Goal: Task Accomplishment & Management: Use online tool/utility

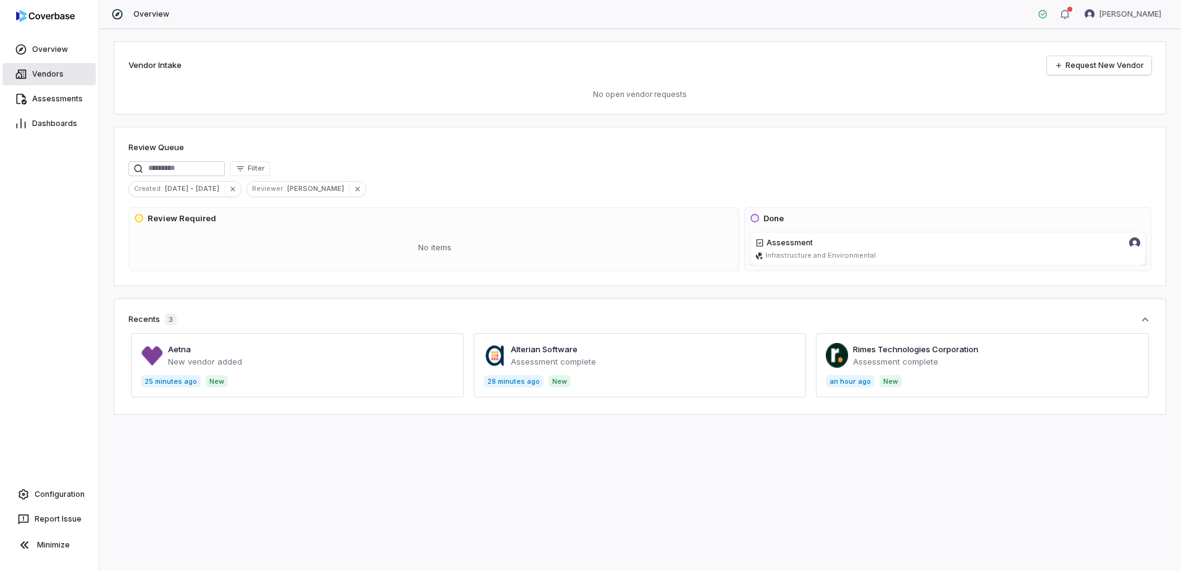
click at [61, 77] on span "Vendors" at bounding box center [48, 74] width 32 height 10
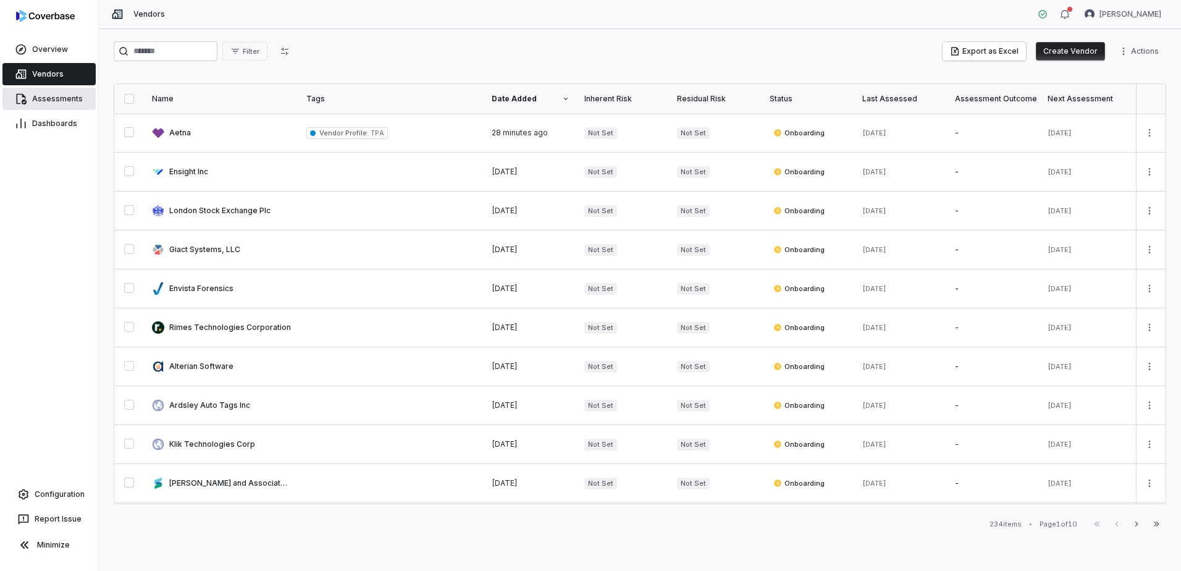
click at [57, 97] on span "Assessments" at bounding box center [57, 99] width 51 height 10
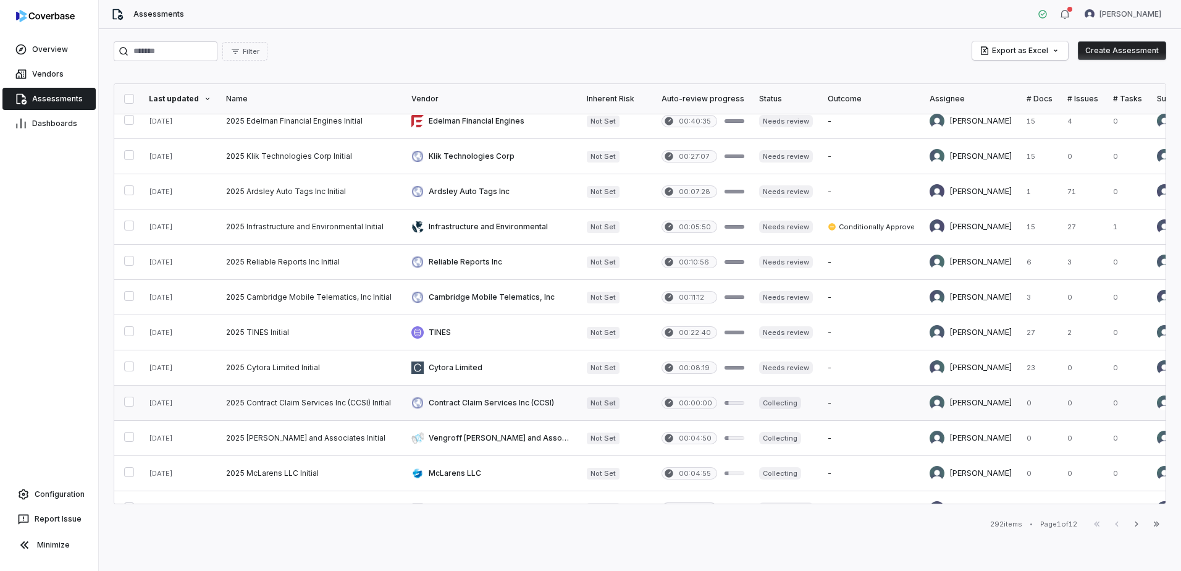
scroll to position [496, 0]
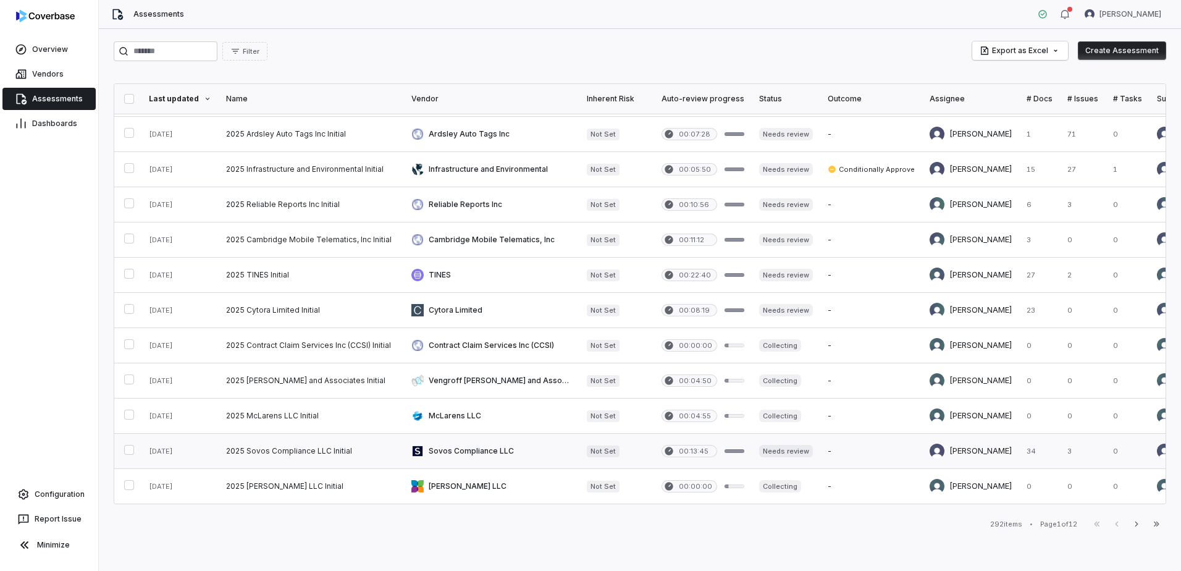
click at [473, 442] on link at bounding box center [491, 451] width 175 height 35
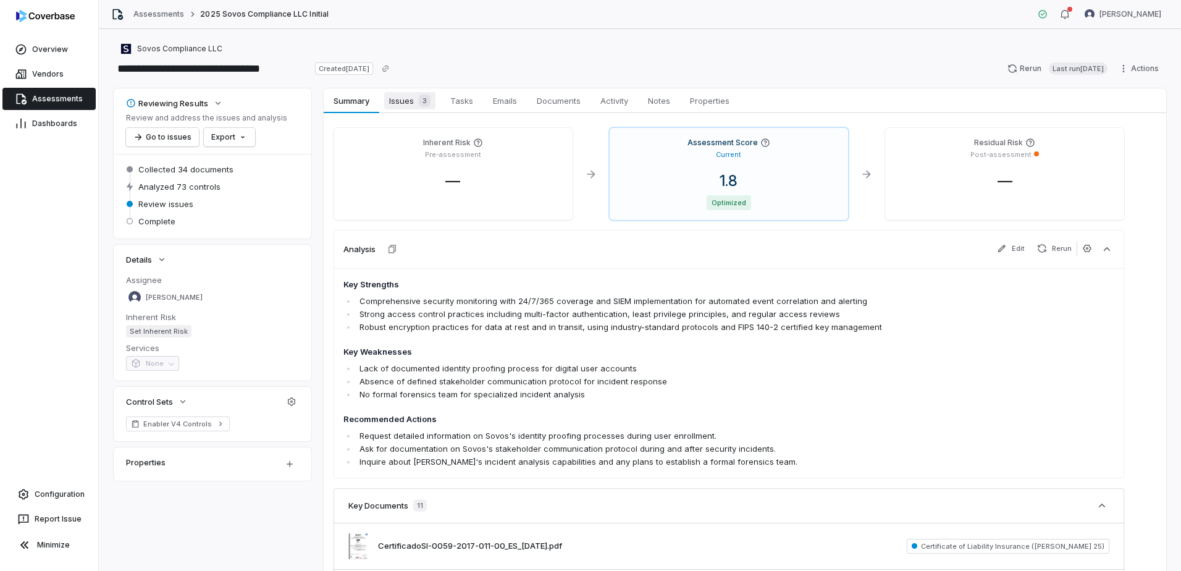
click at [411, 99] on span "Issues 3" at bounding box center [409, 100] width 51 height 17
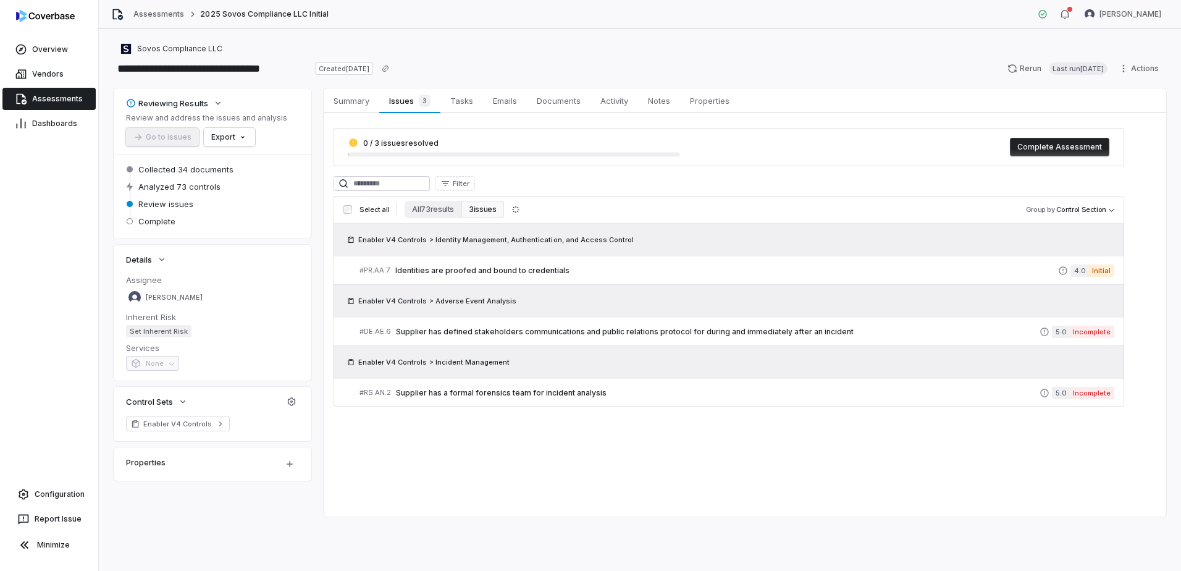
click at [485, 208] on button "3 issues" at bounding box center [482, 209] width 42 height 17
click at [425, 201] on button "All 73 results" at bounding box center [433, 209] width 57 height 17
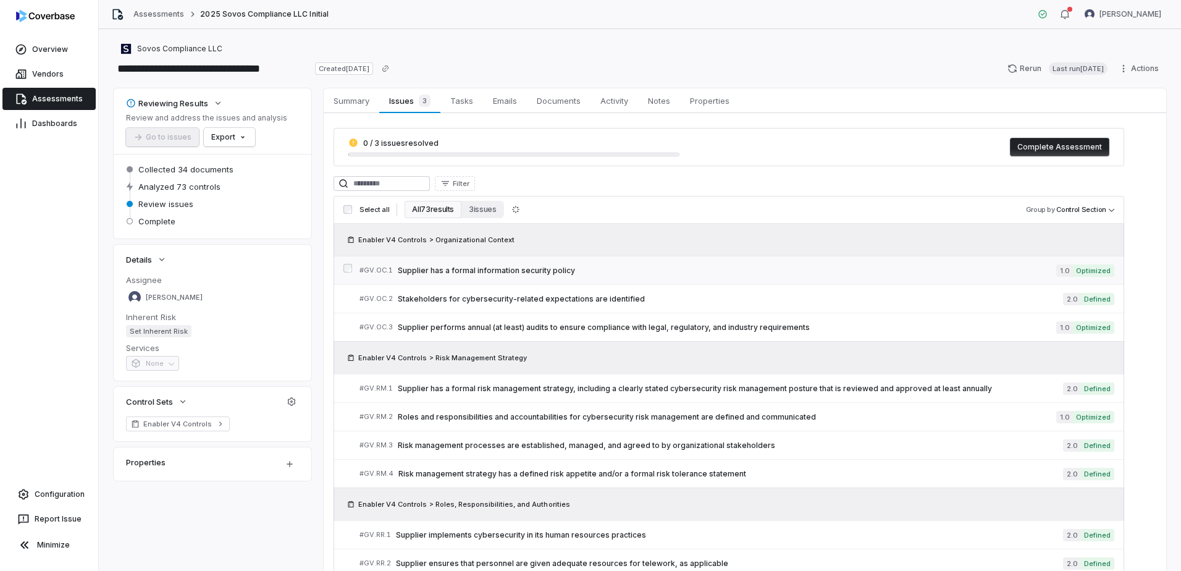
click at [482, 271] on span "Supplier has a formal information security policy" at bounding box center [727, 271] width 658 height 10
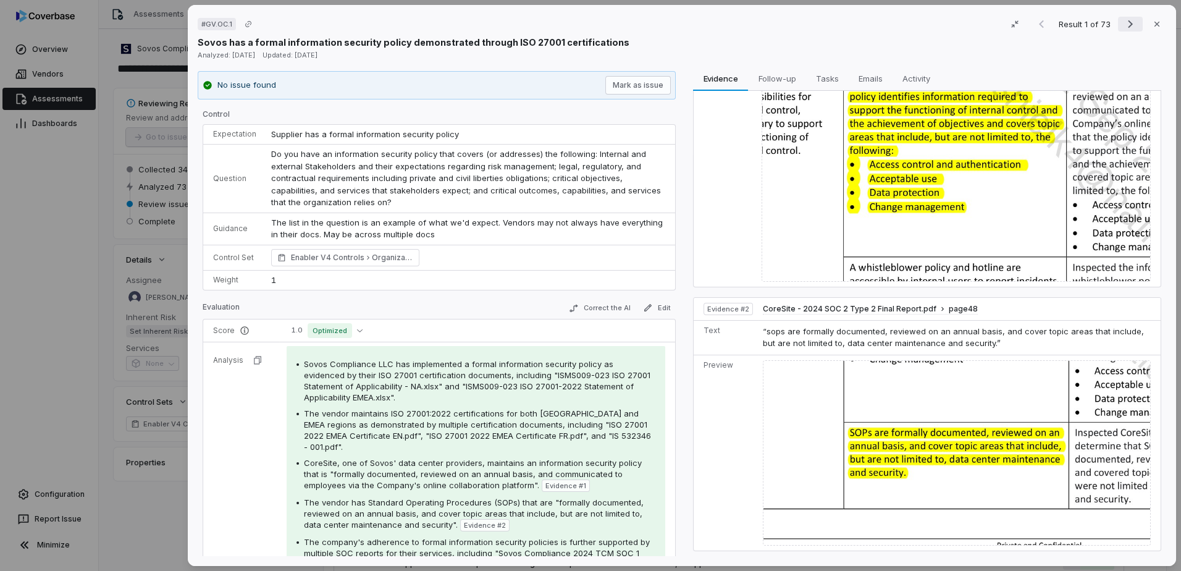
click at [1128, 21] on icon "Next result" at bounding box center [1130, 24] width 5 height 8
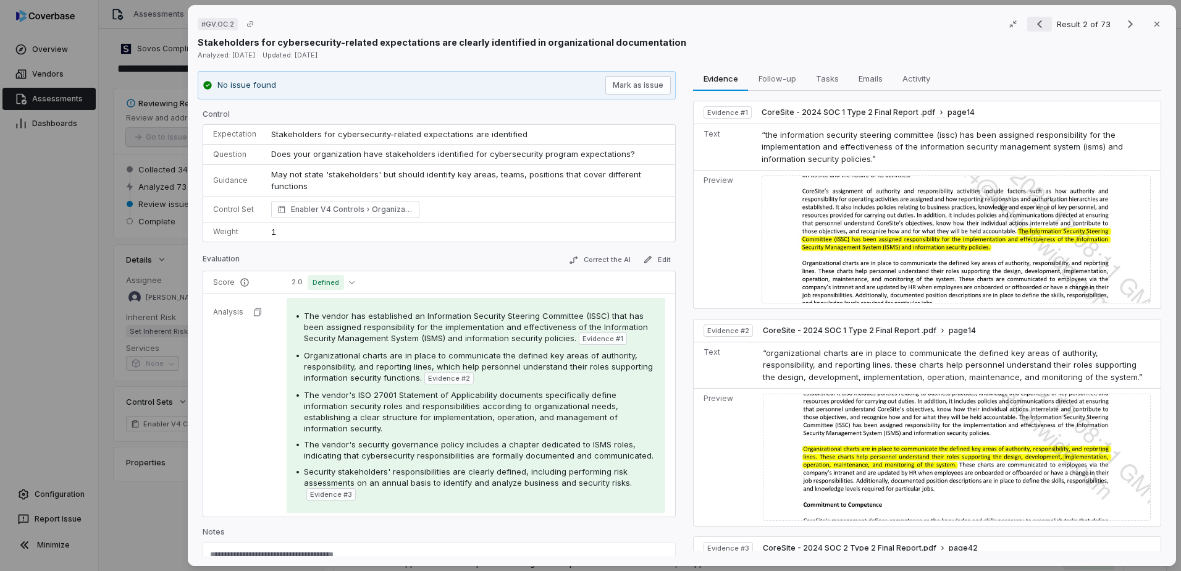
click at [1034, 27] on icon "Previous result" at bounding box center [1039, 24] width 15 height 15
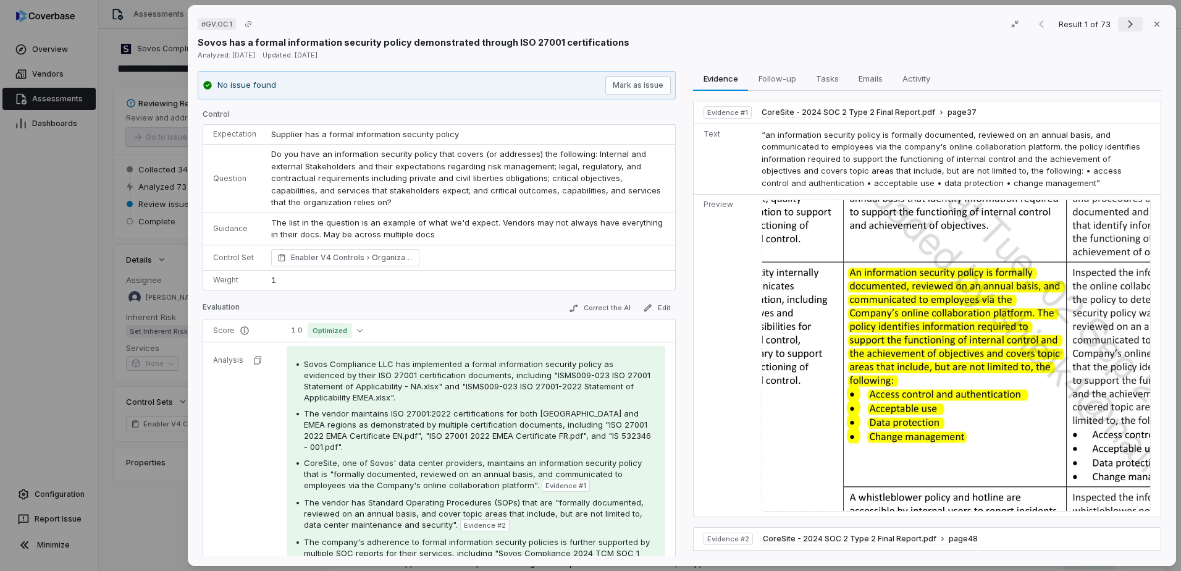
click at [1132, 22] on button "Next result" at bounding box center [1130, 24] width 25 height 15
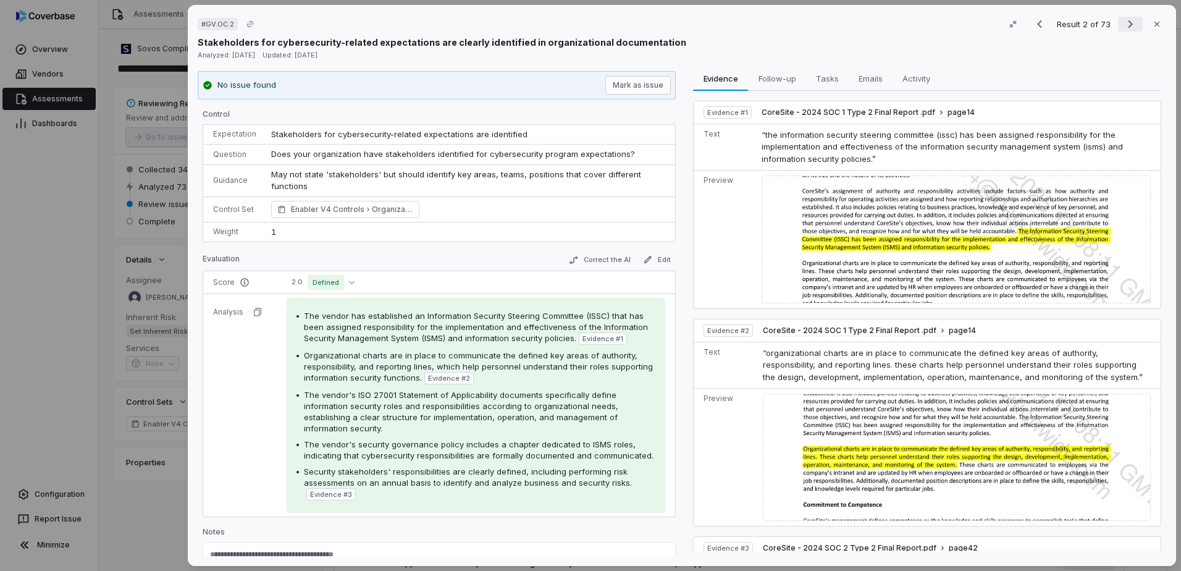
click at [1132, 22] on button "Next result" at bounding box center [1130, 24] width 25 height 15
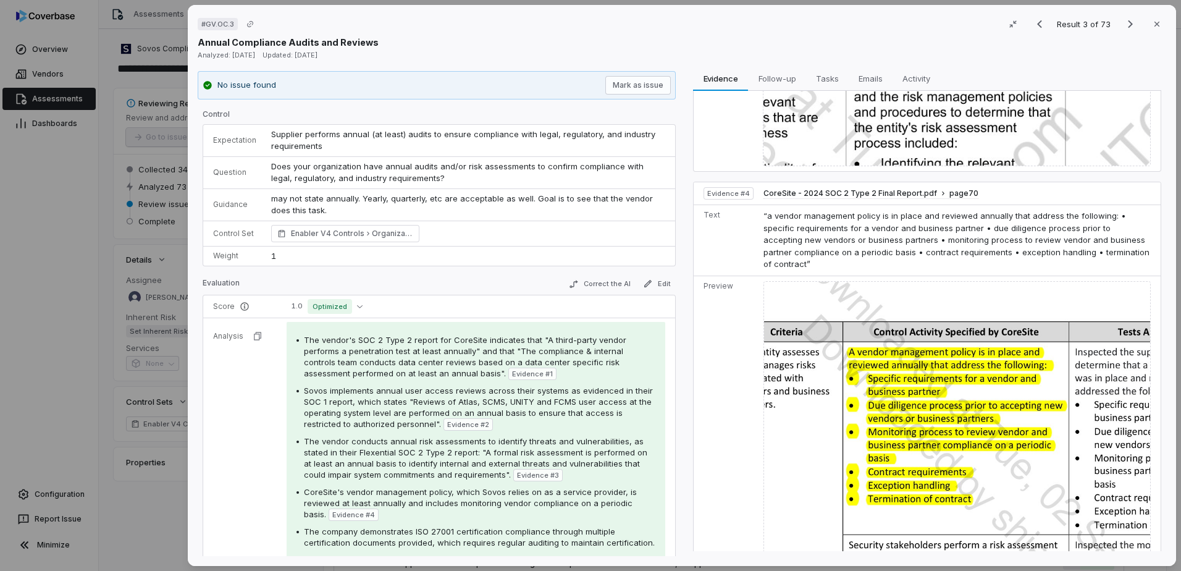
scroll to position [996, 0]
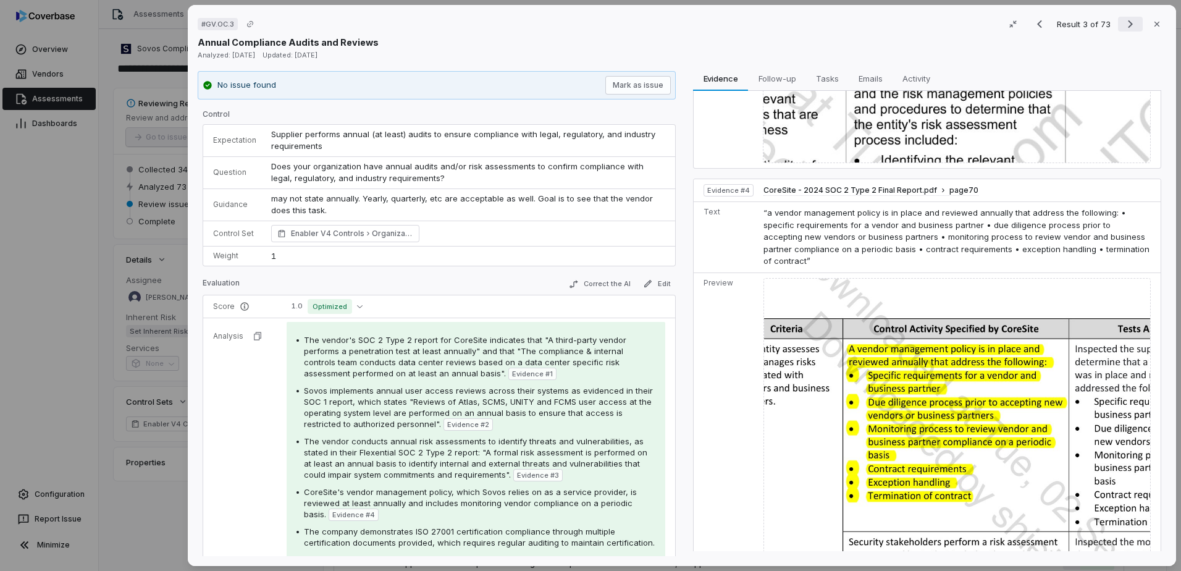
click at [1129, 21] on icon "Next result" at bounding box center [1130, 24] width 15 height 15
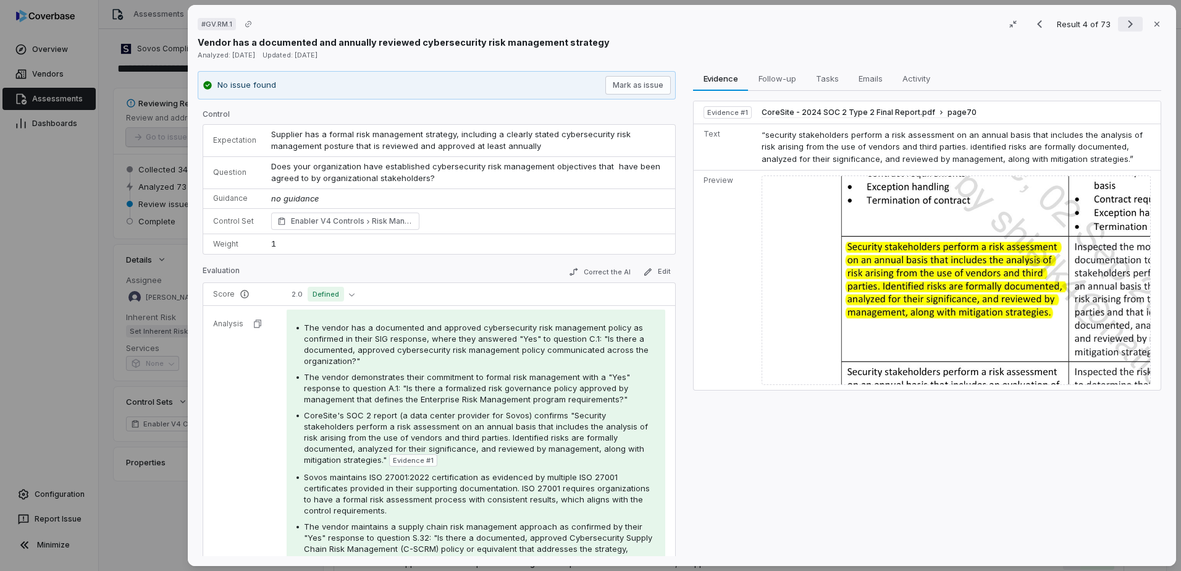
click at [1124, 18] on icon "Next result" at bounding box center [1130, 24] width 15 height 15
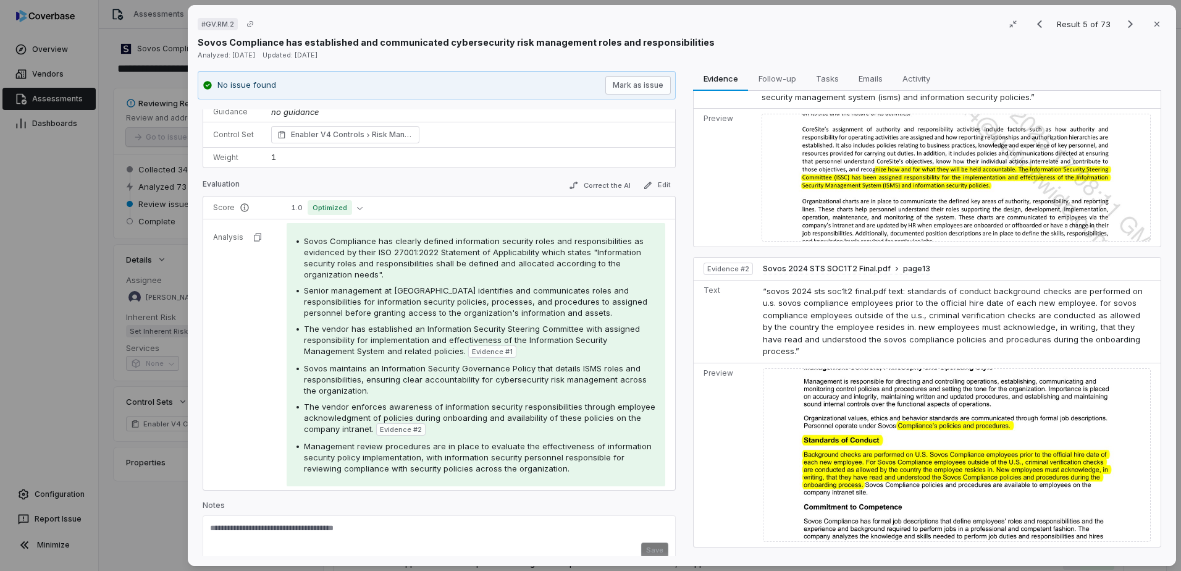
scroll to position [100, 0]
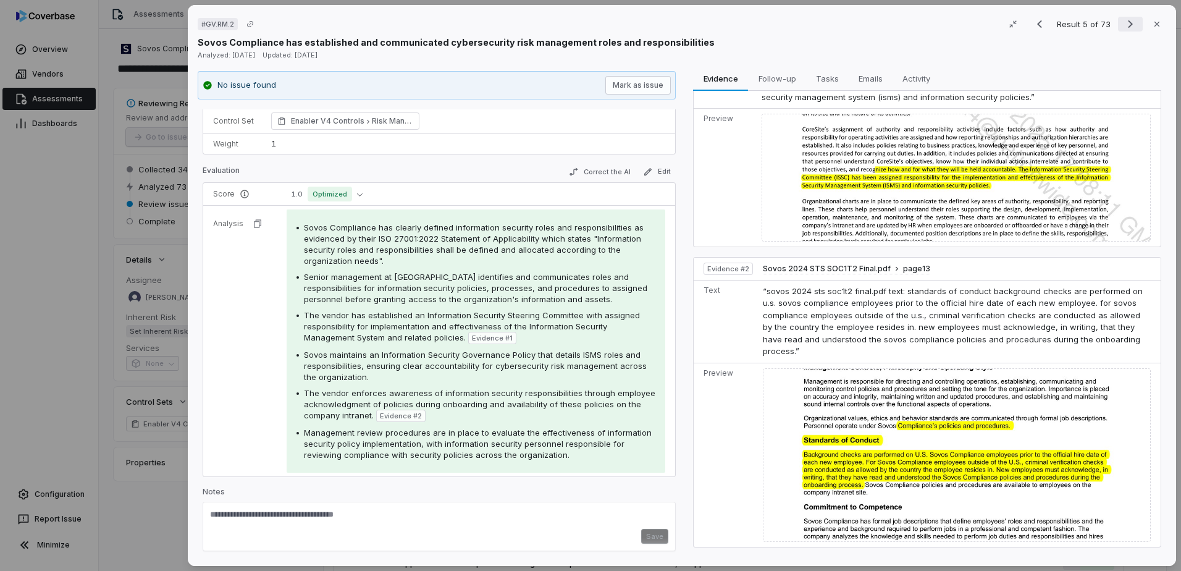
click at [1125, 31] on icon "Next result" at bounding box center [1130, 24] width 15 height 15
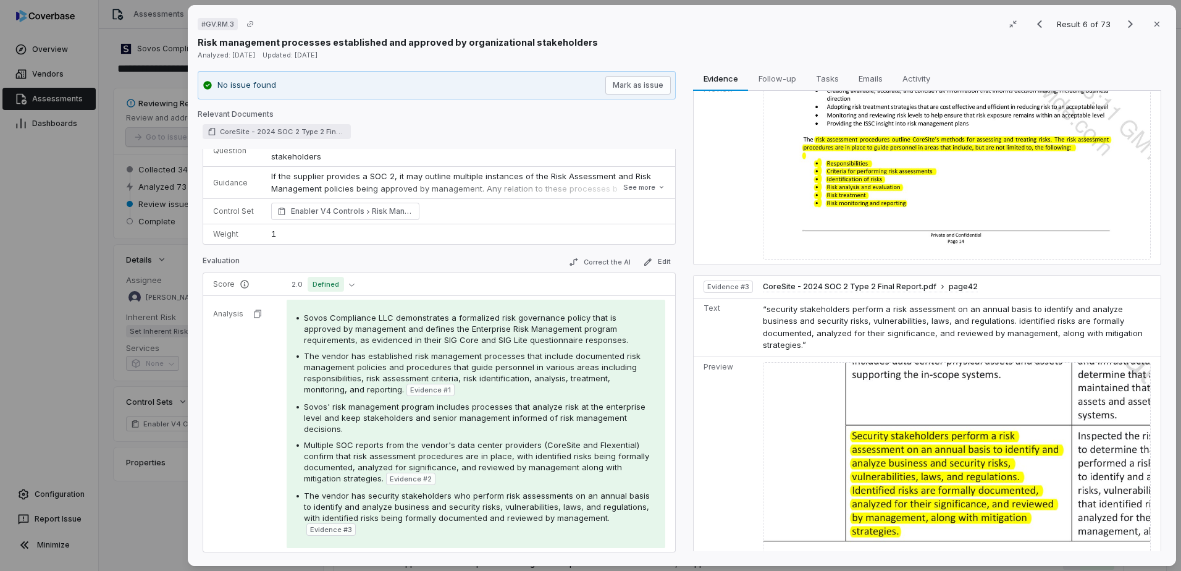
scroll to position [494, 0]
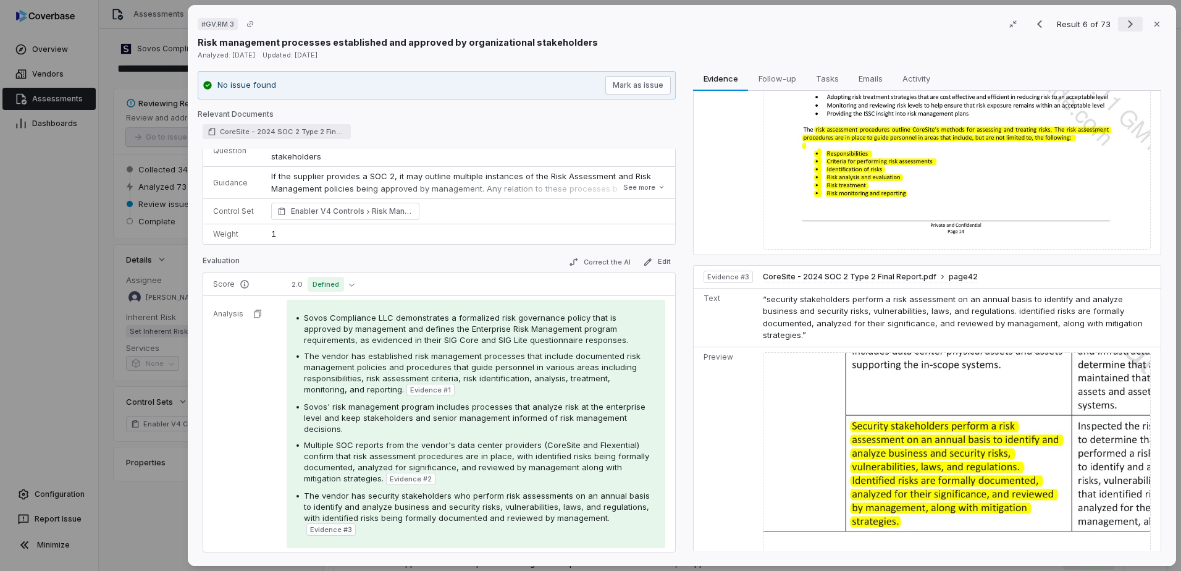
click at [1123, 31] on icon "Next result" at bounding box center [1130, 24] width 15 height 15
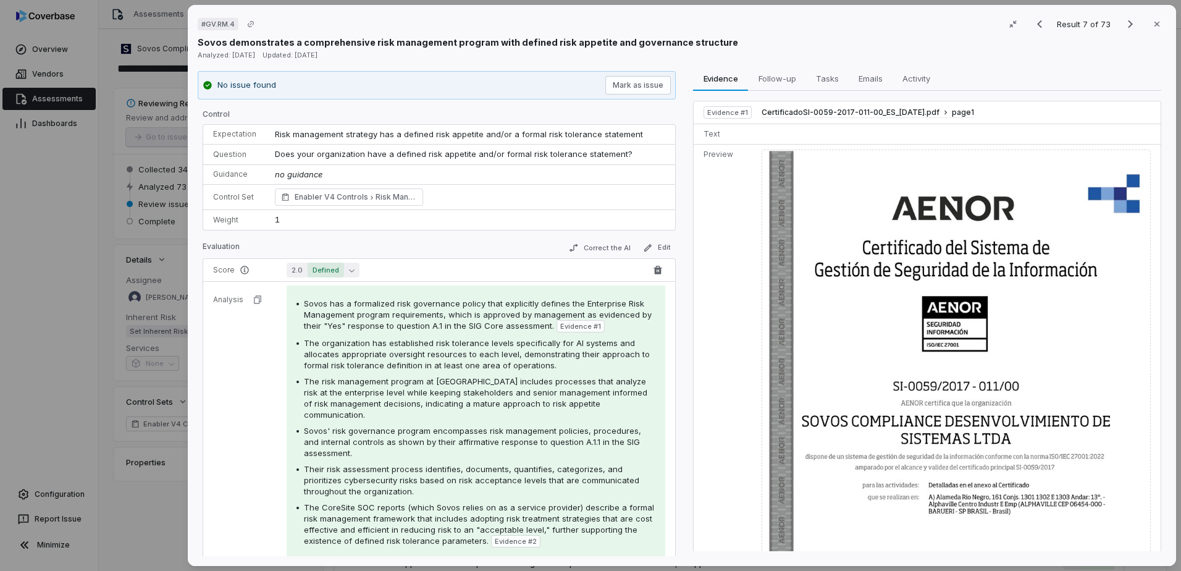
click at [348, 274] on button "2.0 Defined" at bounding box center [323, 270] width 73 height 15
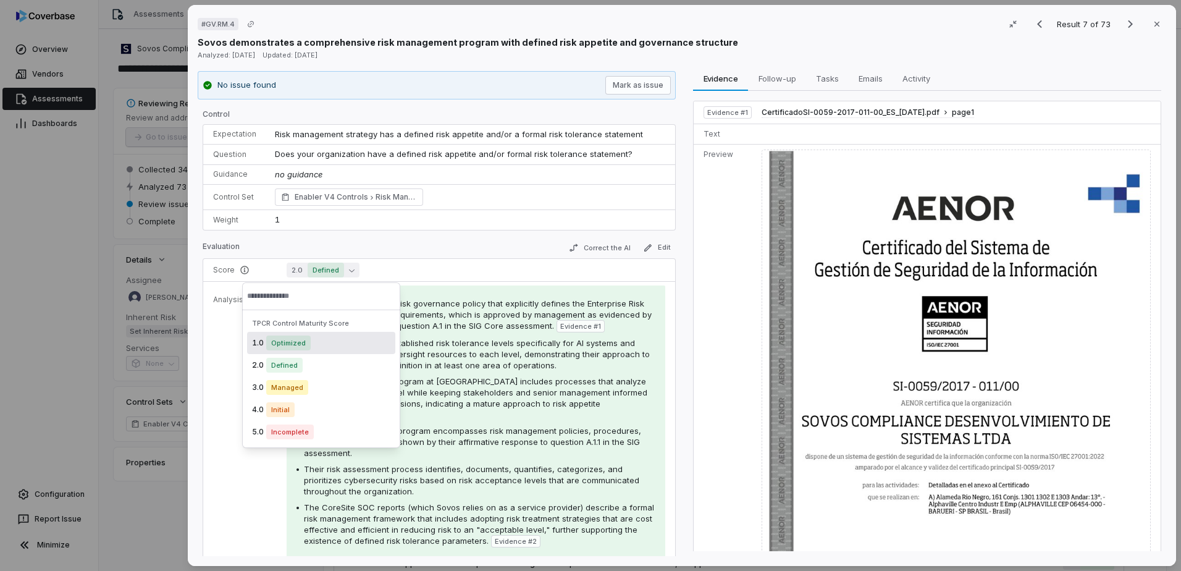
click at [286, 343] on span "Optimized" at bounding box center [288, 342] width 44 height 15
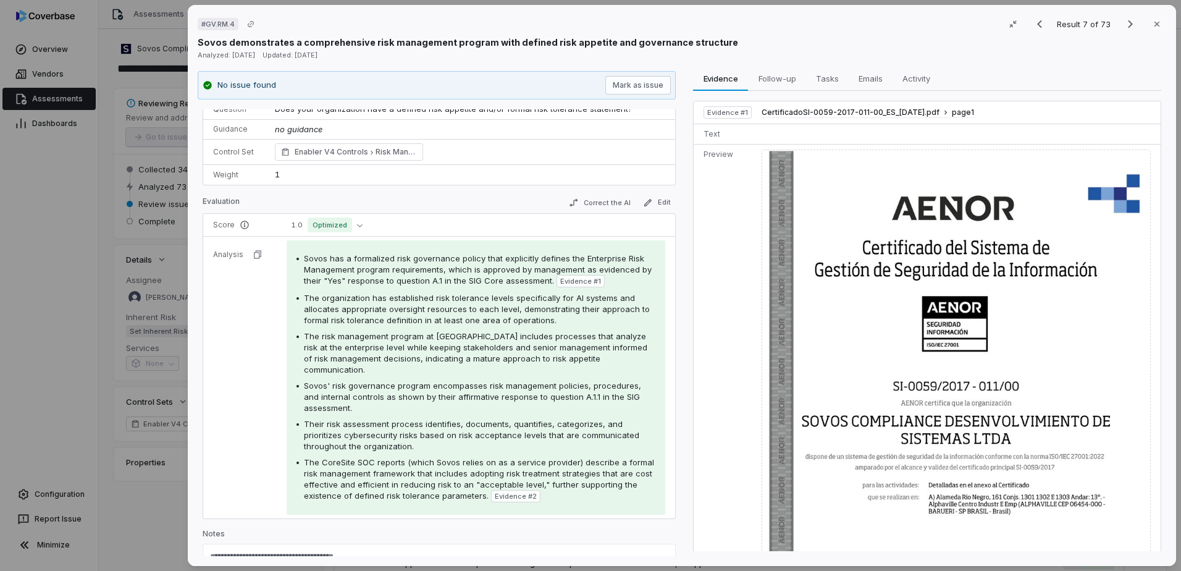
scroll to position [76, 0]
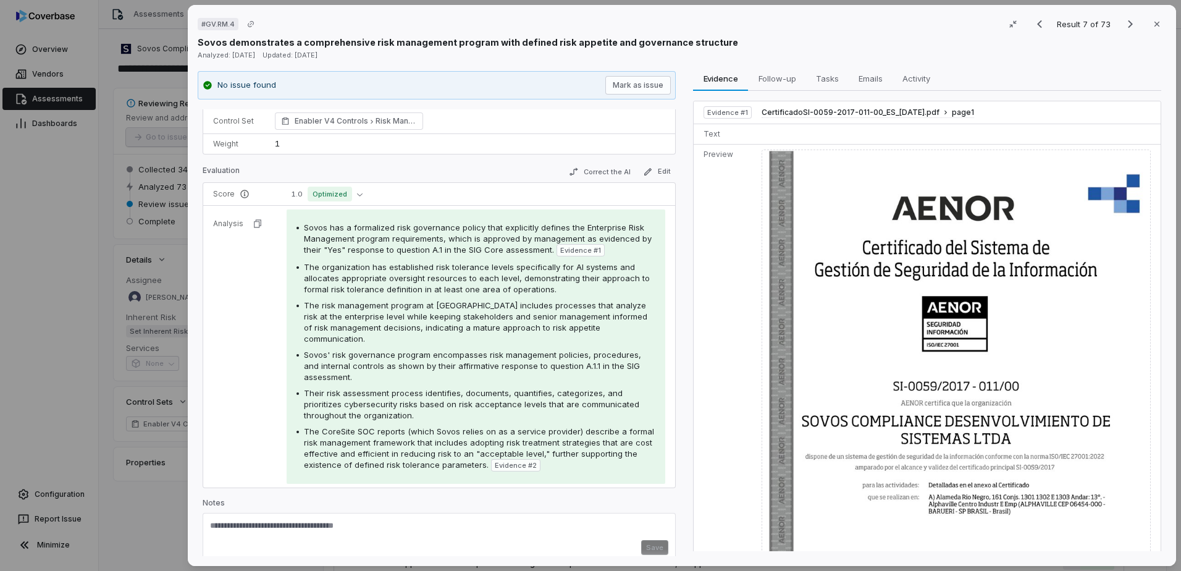
click at [402, 520] on textarea at bounding box center [439, 530] width 458 height 20
paste textarea "**********"
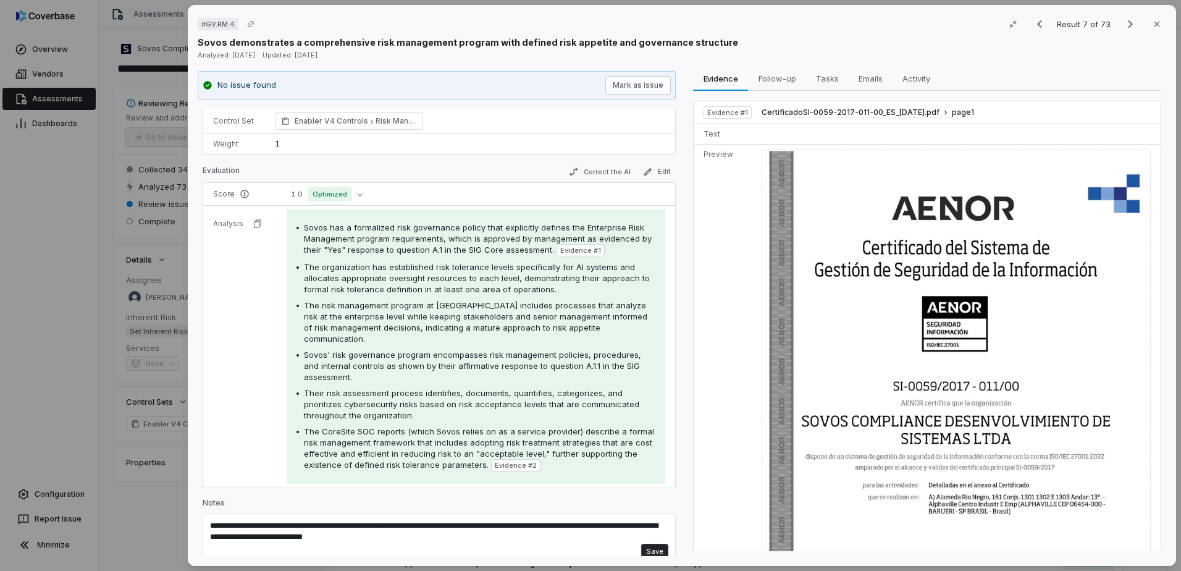
type textarea "**********"
click at [644, 544] on button "Save" at bounding box center [654, 551] width 27 height 15
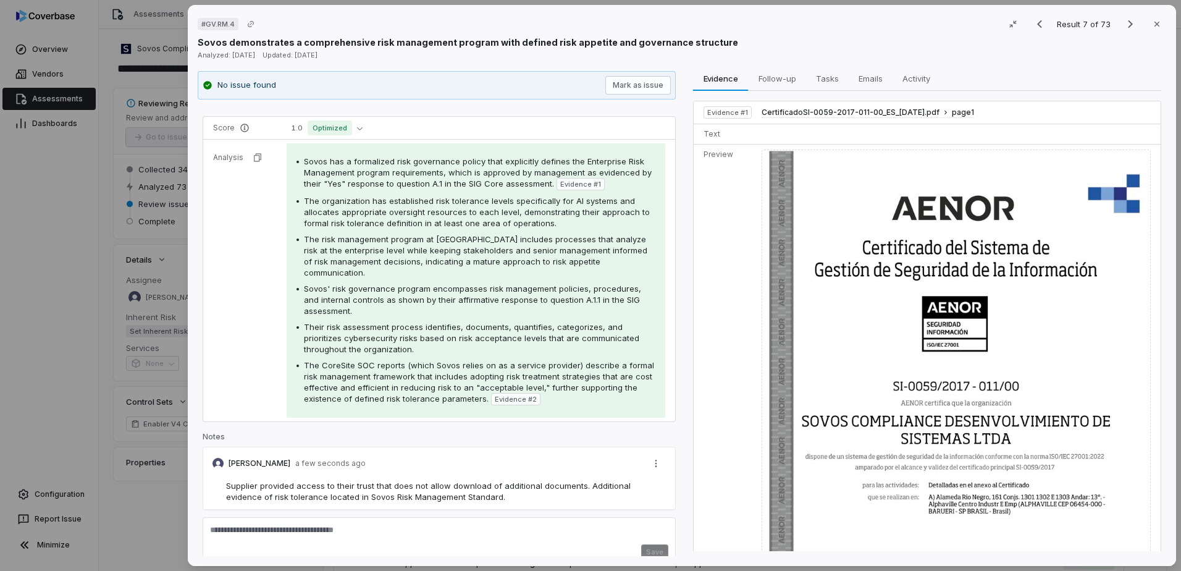
scroll to position [146, 0]
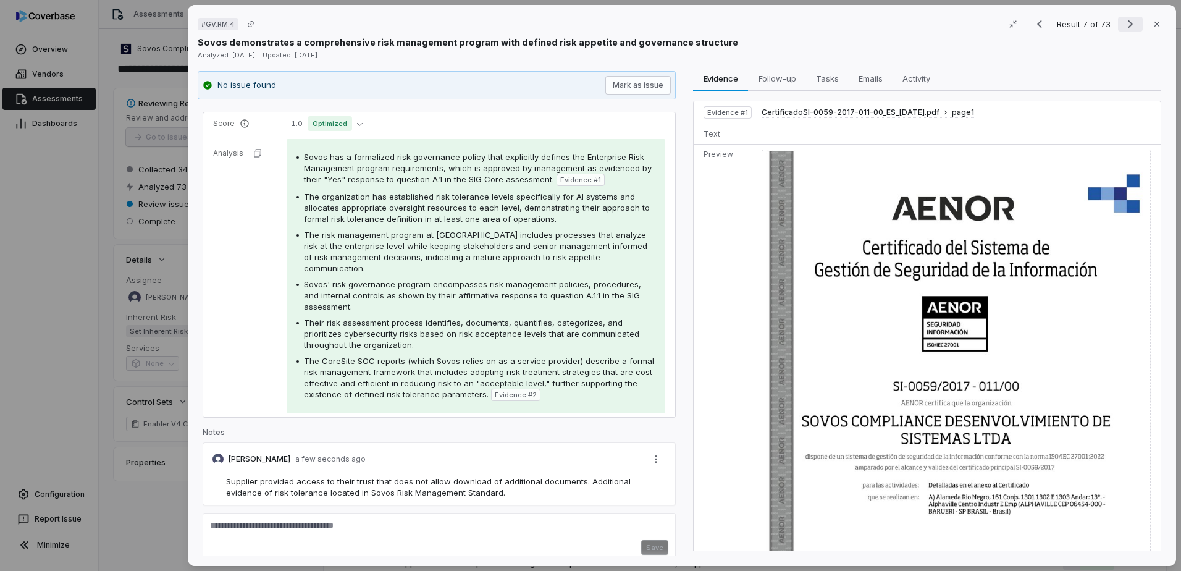
click at [1123, 29] on icon "Next result" at bounding box center [1130, 24] width 15 height 15
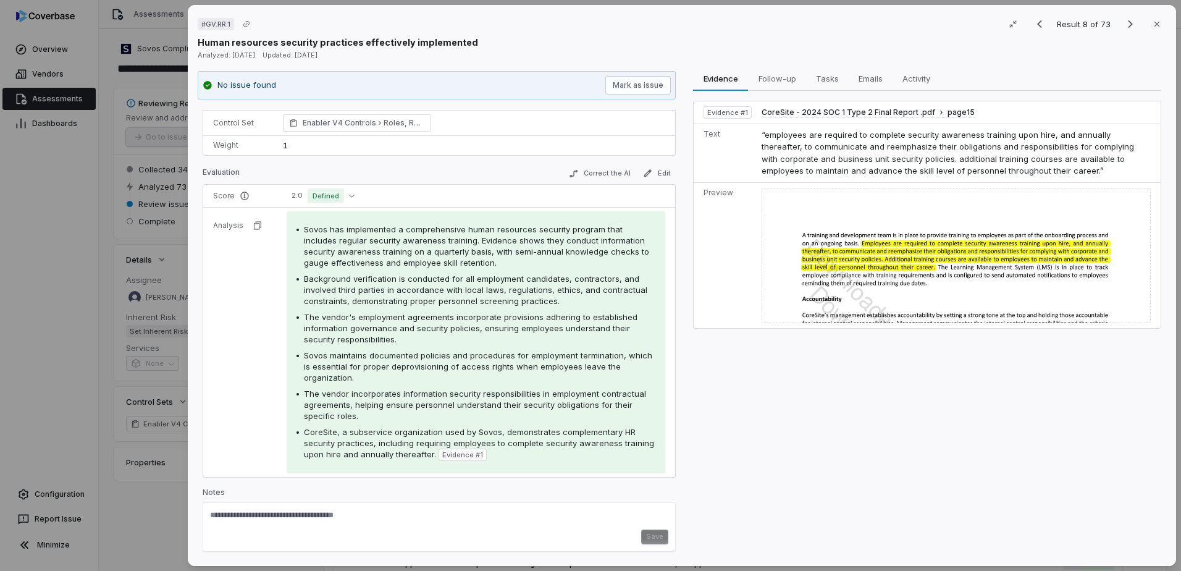
scroll to position [75, 0]
